Goal: Task Accomplishment & Management: Use online tool/utility

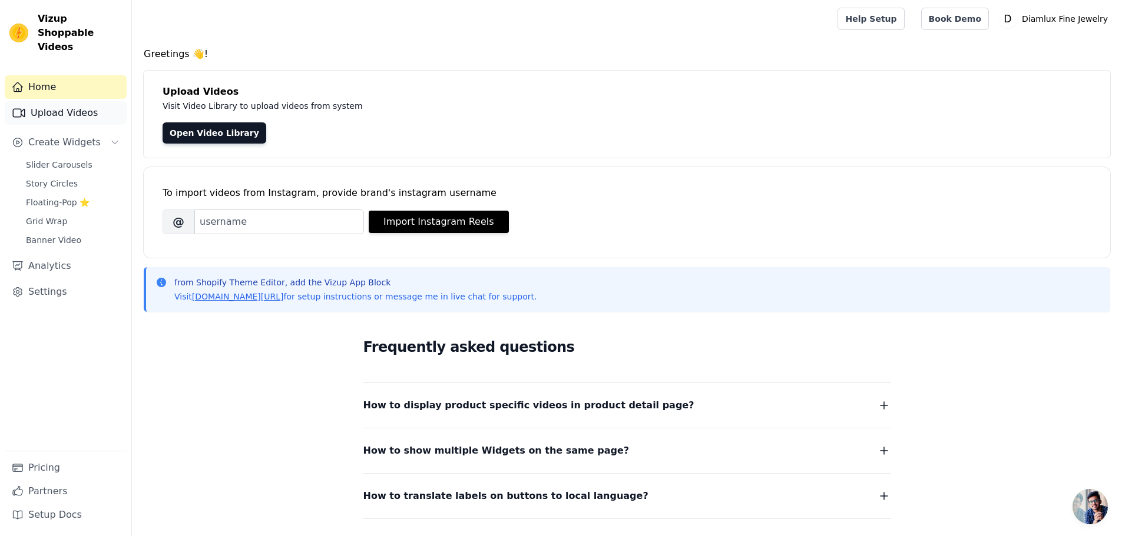
click at [47, 102] on link "Upload Videos" at bounding box center [66, 113] width 122 height 24
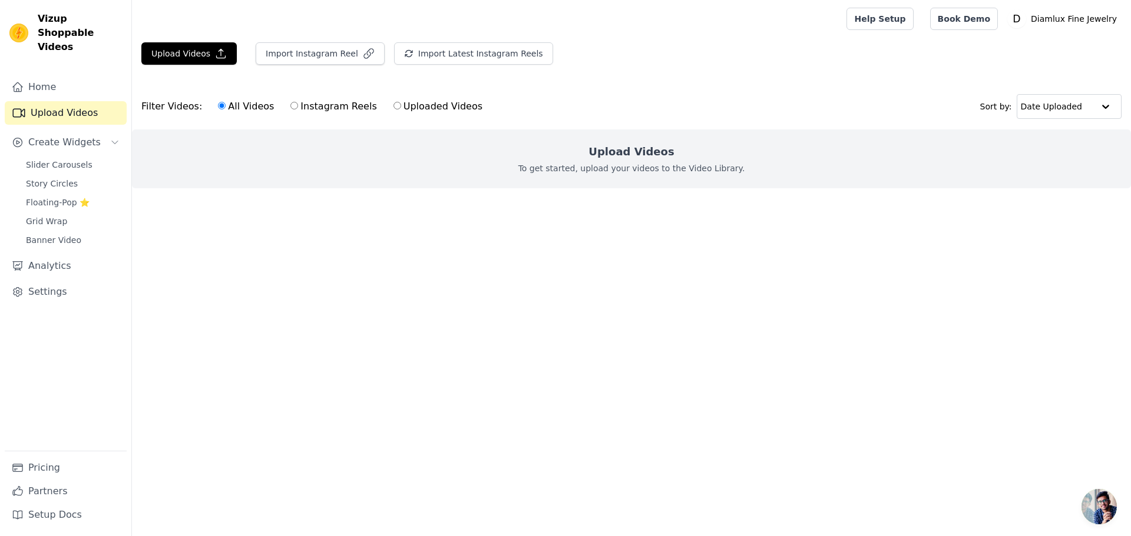
click at [668, 236] on html "Vizup Shoppable Videos Home Upload Videos Create Widgets Slider Carousels Story…" at bounding box center [565, 118] width 1131 height 236
click at [55, 101] on link "Upload Videos" at bounding box center [66, 113] width 122 height 24
click at [45, 75] on link "Home" at bounding box center [66, 87] width 122 height 24
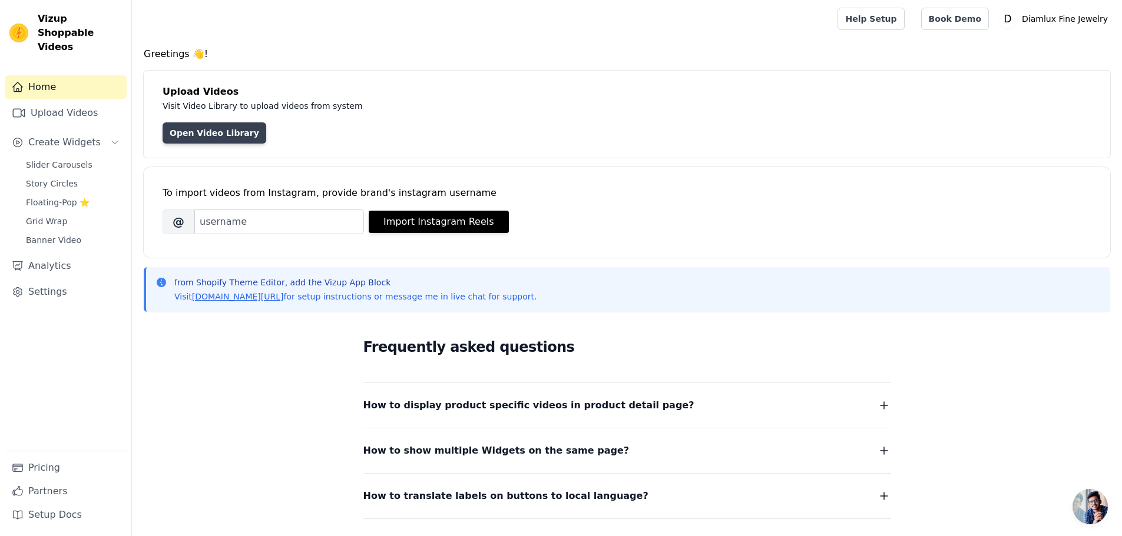
click at [223, 137] on link "Open Video Library" at bounding box center [215, 132] width 104 height 21
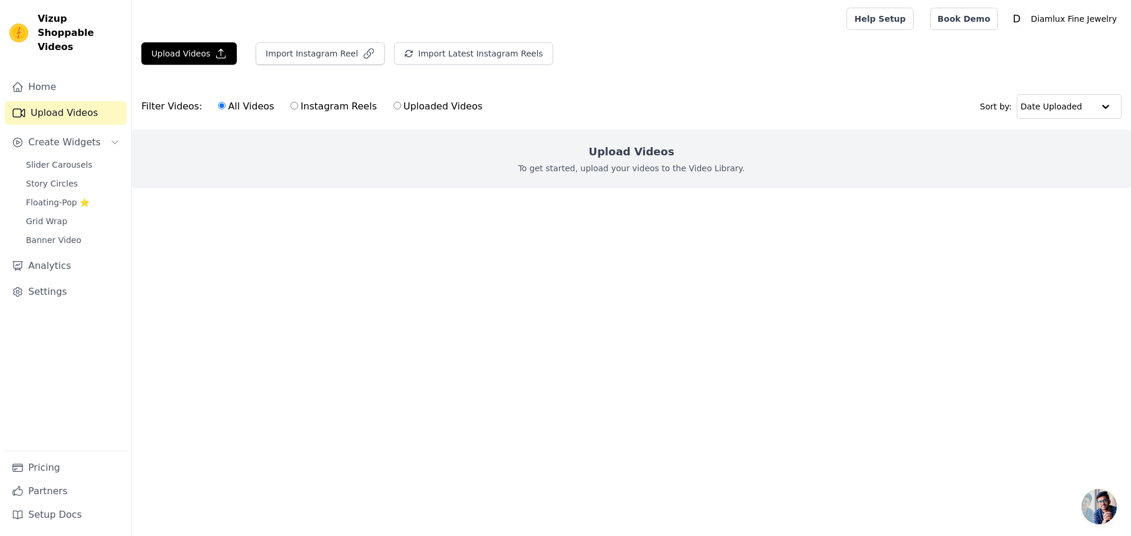
click at [647, 155] on h2 "Upload Videos" at bounding box center [630, 152] width 85 height 16
click at [657, 192] on ul at bounding box center [631, 197] width 999 height 19
click at [184, 55] on button "Upload Videos" at bounding box center [188, 53] width 95 height 22
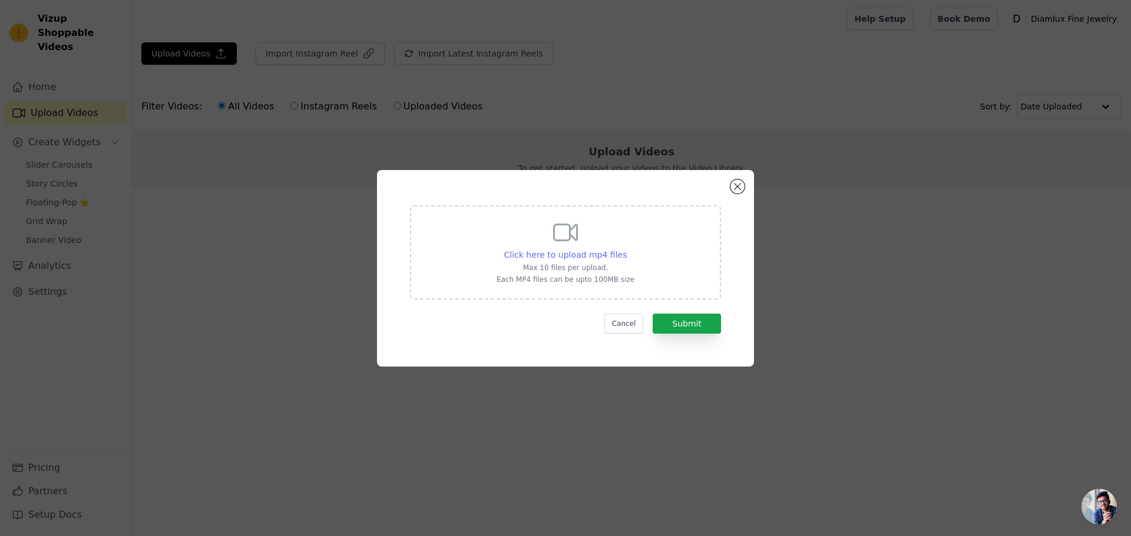
click at [599, 258] on span "Click here to upload mp4 files" at bounding box center [565, 254] width 123 height 9
click at [626, 249] on input "Click here to upload mp4 files Max 10 files per upload. Each MP4 files can be u…" at bounding box center [626, 248] width 1 height 1
type input "C:\fakepath\2025-01-03_18_13_13_video.mp4"
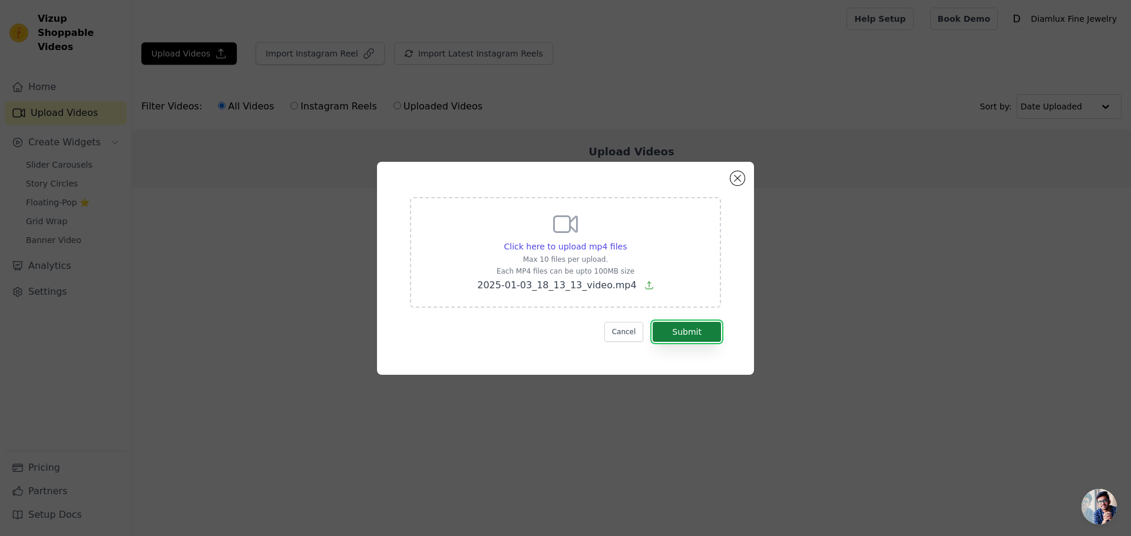
click at [700, 334] on button "Submit" at bounding box center [686, 332] width 68 height 20
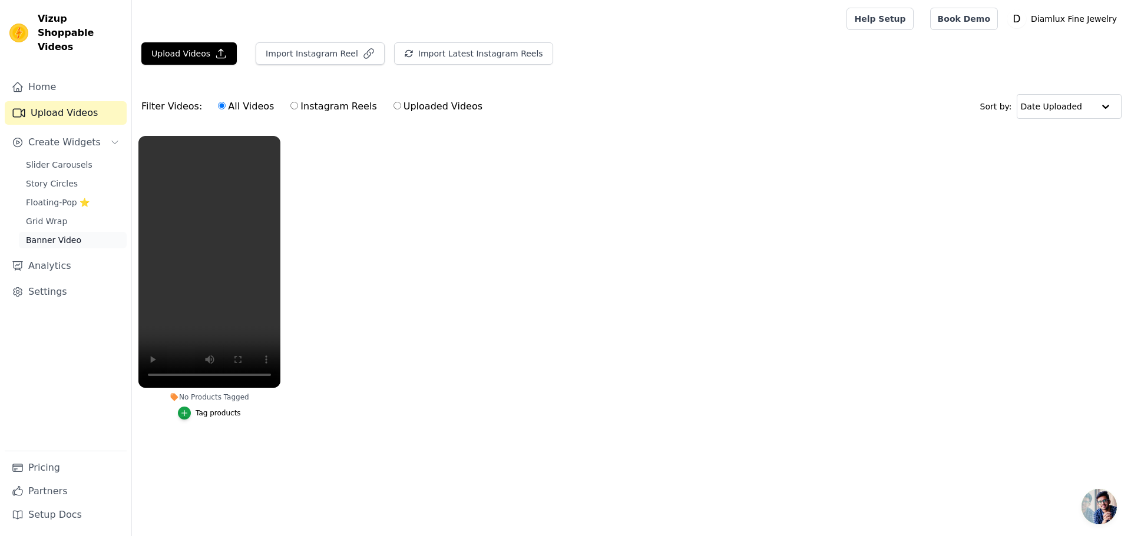
click at [47, 234] on span "Banner Video" at bounding box center [53, 240] width 55 height 12
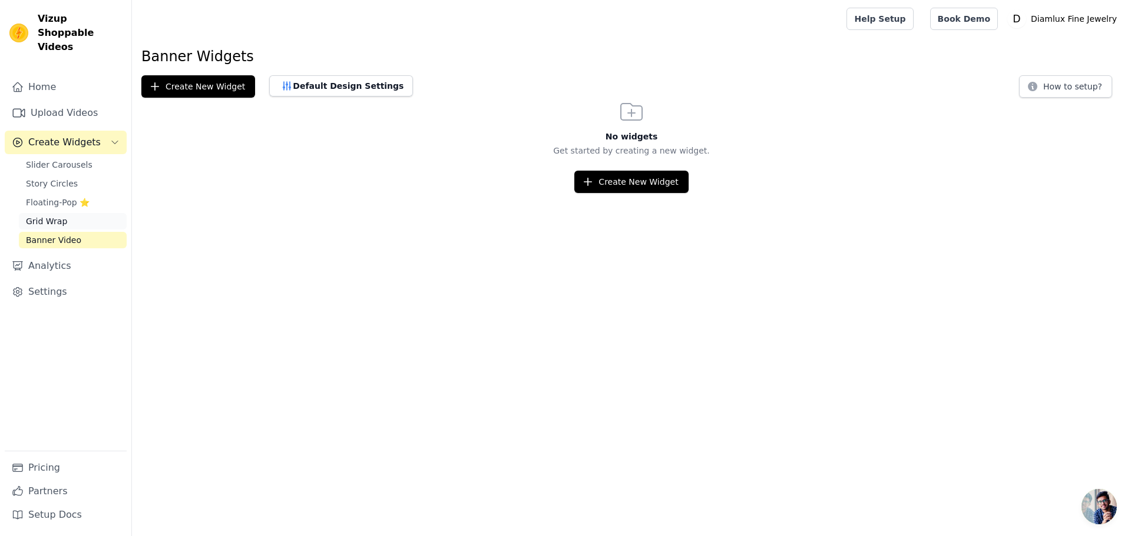
click at [55, 216] on span "Grid Wrap" at bounding box center [46, 222] width 41 height 12
click at [52, 159] on span "Slider Carousels" at bounding box center [59, 165] width 67 height 12
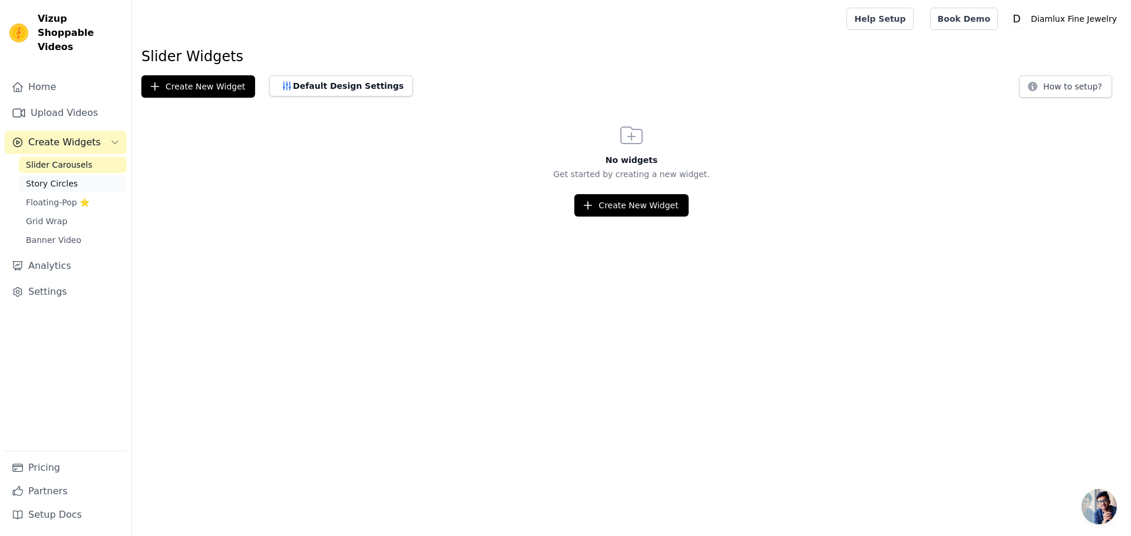
drag, startPoint x: 54, startPoint y: 165, endPoint x: 47, endPoint y: 166, distance: 6.5
click at [53, 178] on span "Story Circles" at bounding box center [52, 184] width 52 height 12
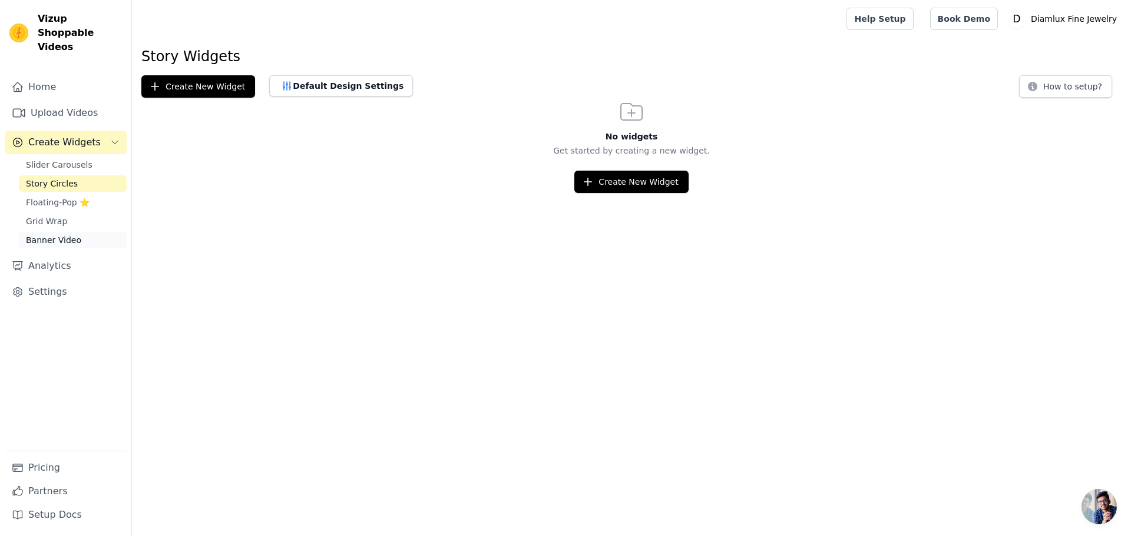
click at [41, 234] on span "Banner Video" at bounding box center [53, 240] width 55 height 12
click at [51, 159] on span "Slider Carousels" at bounding box center [59, 165] width 67 height 12
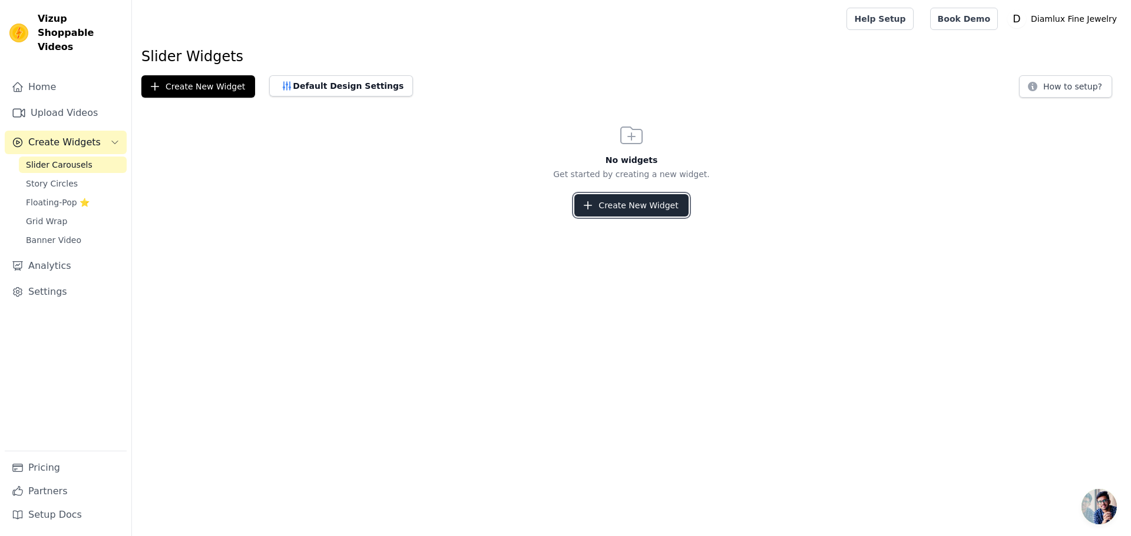
click at [608, 214] on button "Create New Widget" at bounding box center [631, 205] width 114 height 22
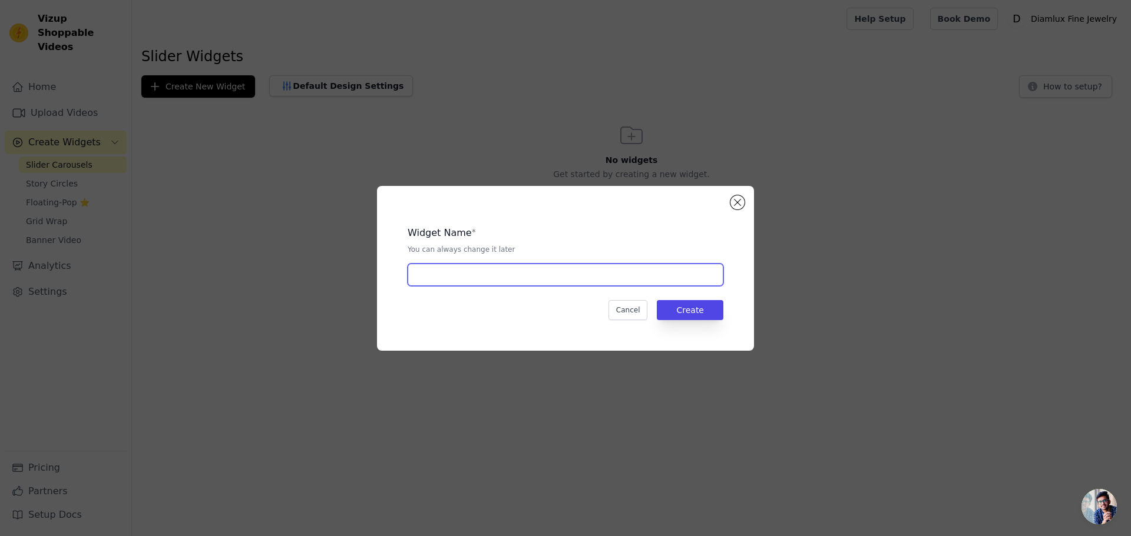
click at [469, 282] on input "text" at bounding box center [565, 275] width 316 height 22
type input "Our Products"
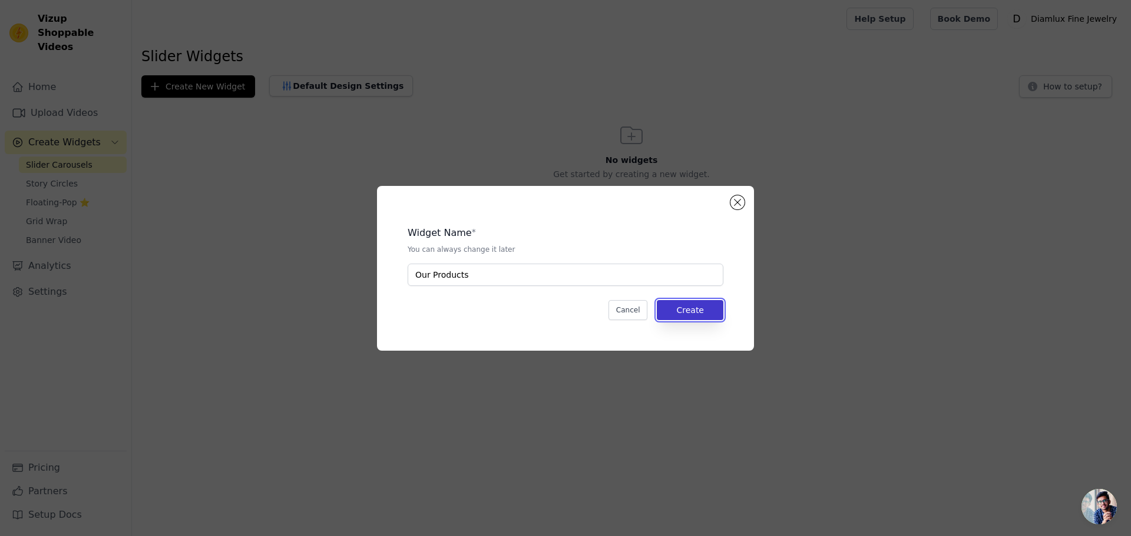
click at [691, 304] on button "Create" at bounding box center [690, 310] width 67 height 20
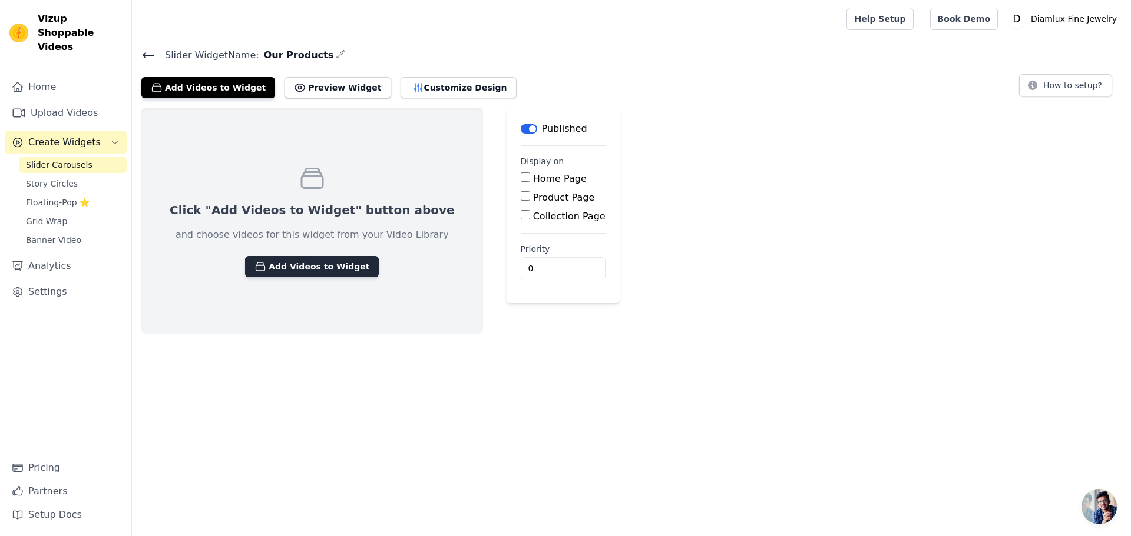
click at [296, 270] on button "Add Videos to Widget" at bounding box center [312, 266] width 134 height 21
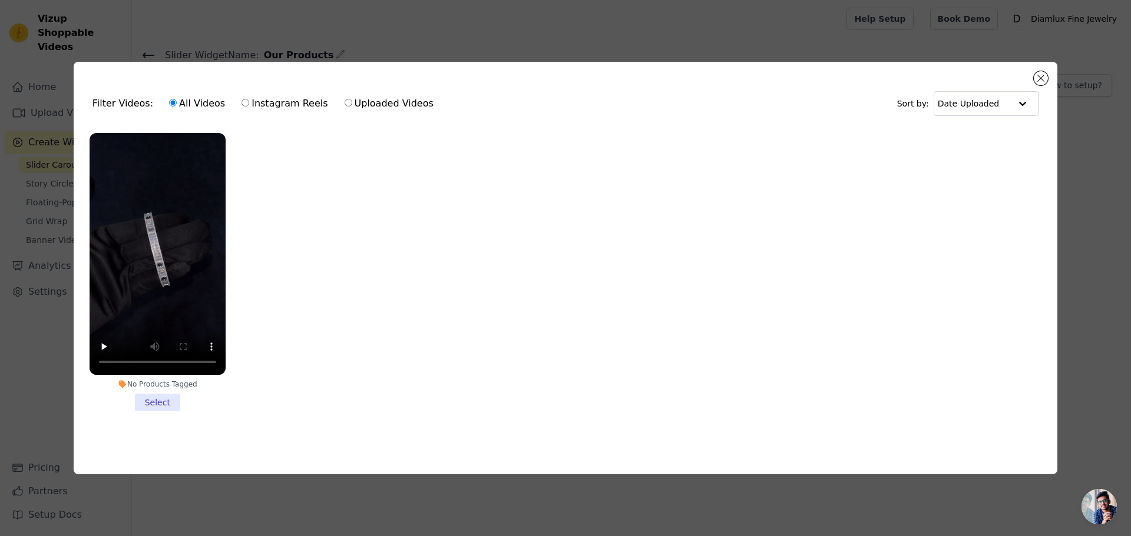
click at [165, 396] on li "No Products Tagged Select" at bounding box center [157, 272] width 136 height 279
click at [0, 0] on input "No Products Tagged Select" at bounding box center [0, 0] width 0 height 0
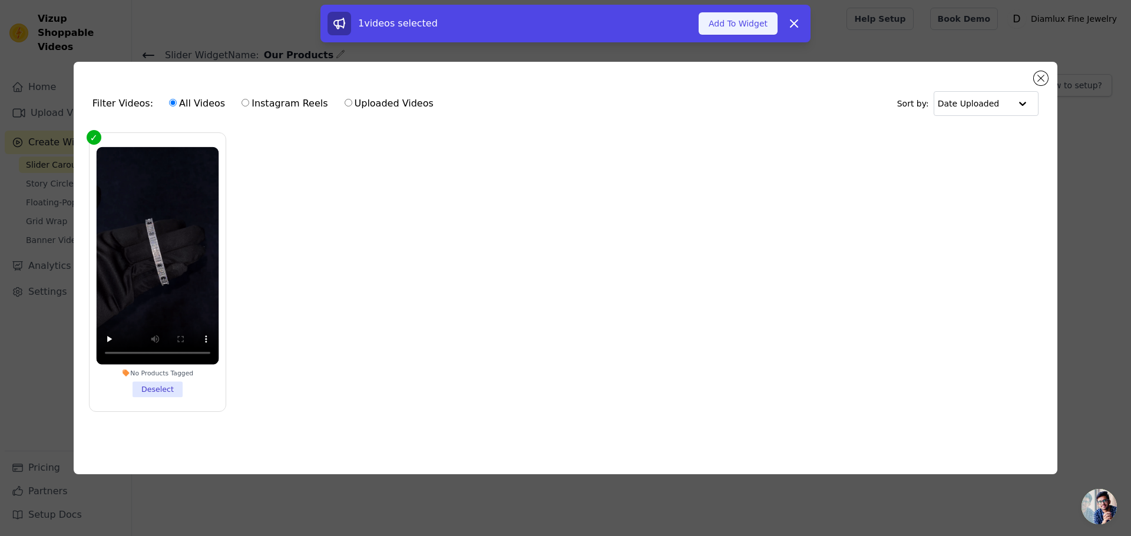
click at [750, 29] on button "Add To Widget" at bounding box center [737, 23] width 79 height 22
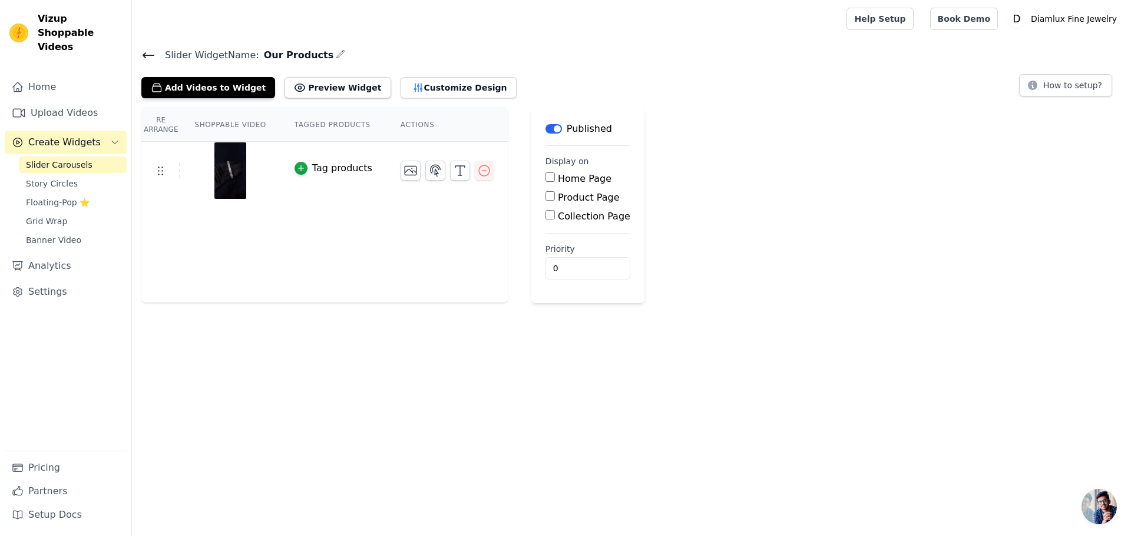
click at [545, 177] on input "Home Page" at bounding box center [549, 177] width 9 height 9
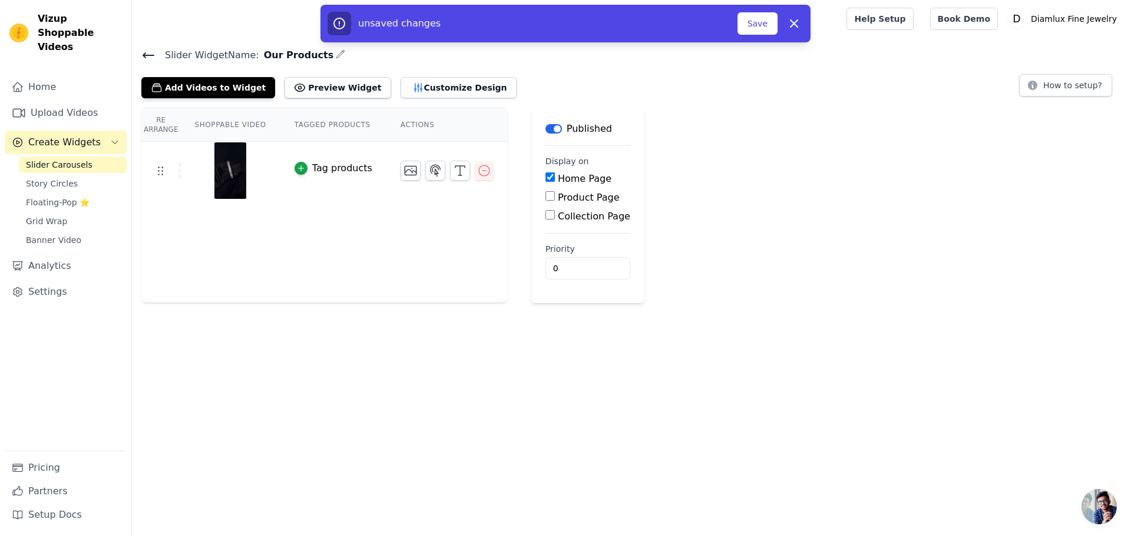
click at [545, 178] on input "Home Page" at bounding box center [549, 177] width 9 height 9
checkbox input "false"
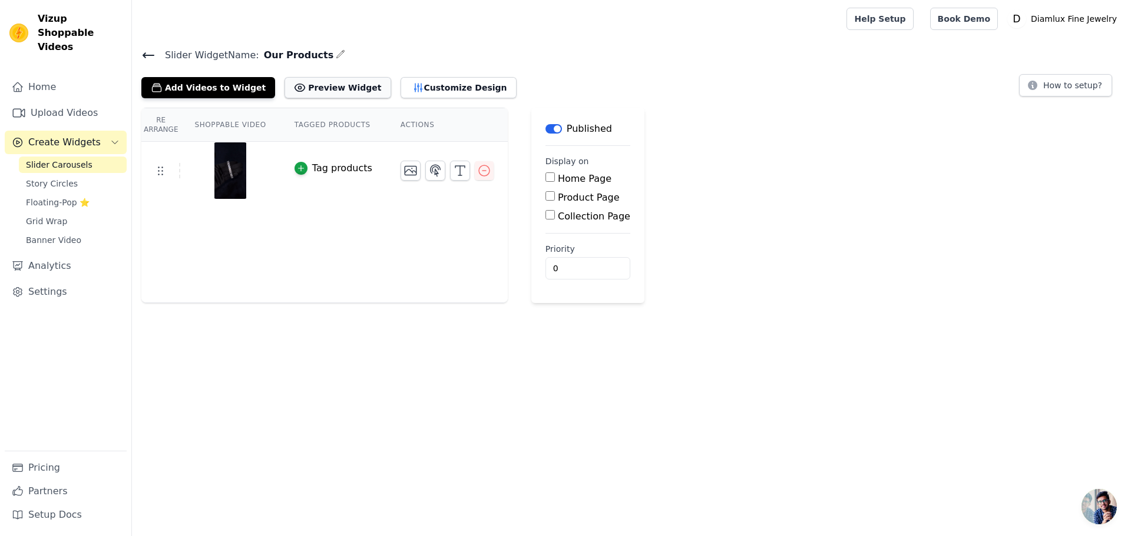
click at [326, 92] on button "Preview Widget" at bounding box center [337, 87] width 106 height 21
